Goal: Transaction & Acquisition: Obtain resource

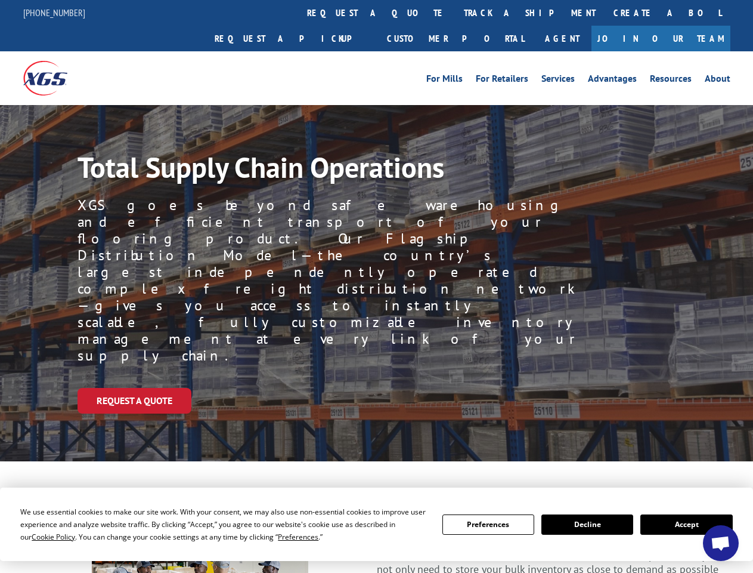
click at [376, 388] on div "Request a Quote" at bounding box center [416, 401] width 676 height 26
click at [42, 536] on span "Cookie Policy" at bounding box center [54, 536] width 44 height 10
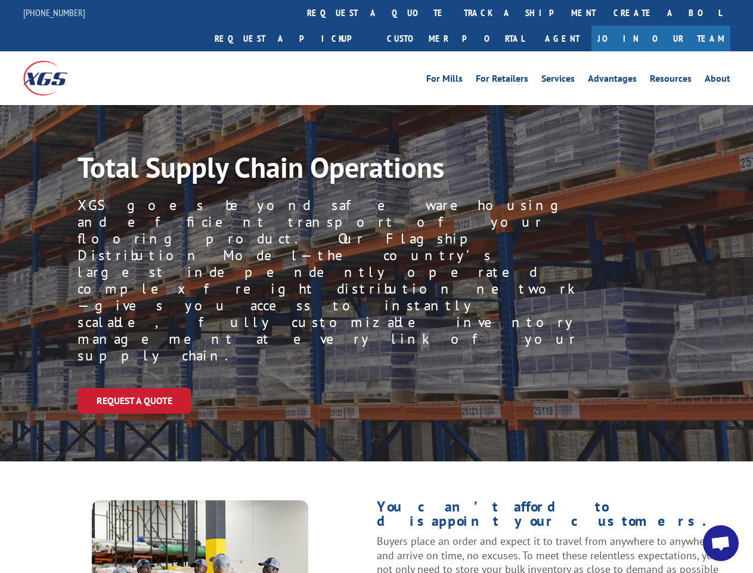
click at [376, 388] on div "Request a Quote" at bounding box center [416, 401] width 676 height 26
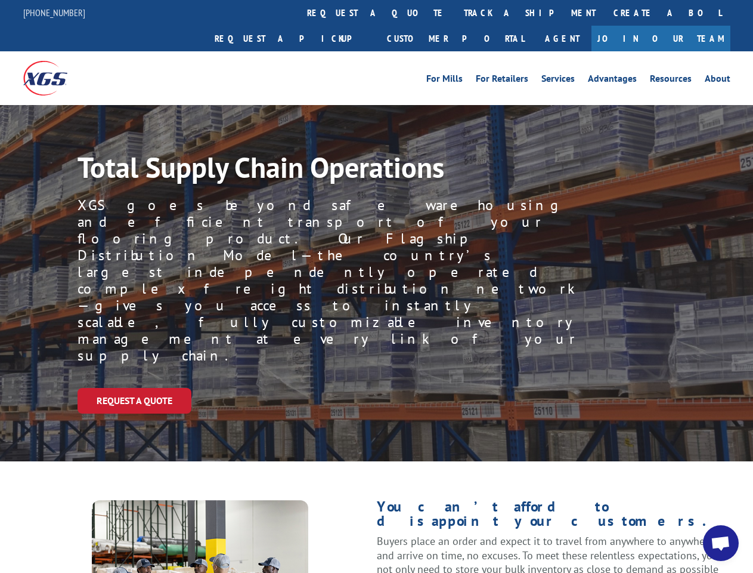
click at [455, 13] on link "track a shipment" at bounding box center [530, 13] width 150 height 26
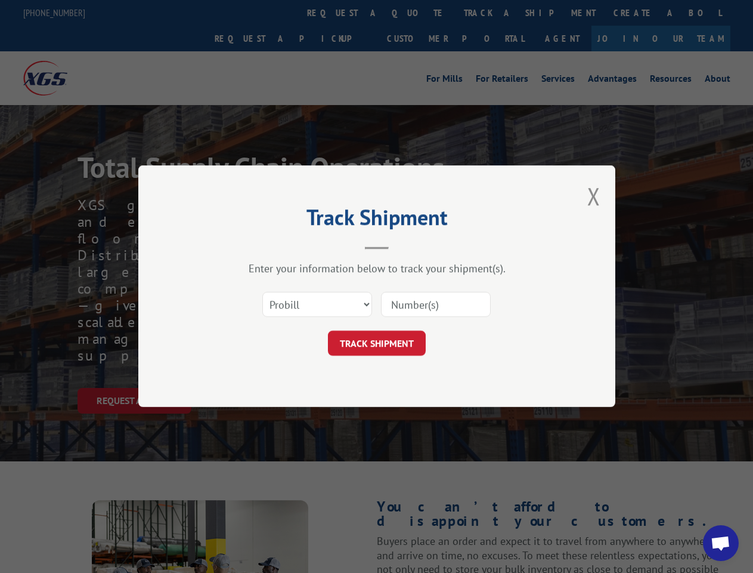
click at [416, 13] on div "Track Shipment Enter your information below to track your shipment(s). Select c…" at bounding box center [376, 286] width 753 height 573
click at [491, 13] on div "Track Shipment Enter your information below to track your shipment(s). Select c…" at bounding box center [376, 286] width 753 height 573
